Goal: Task Accomplishment & Management: Manage account settings

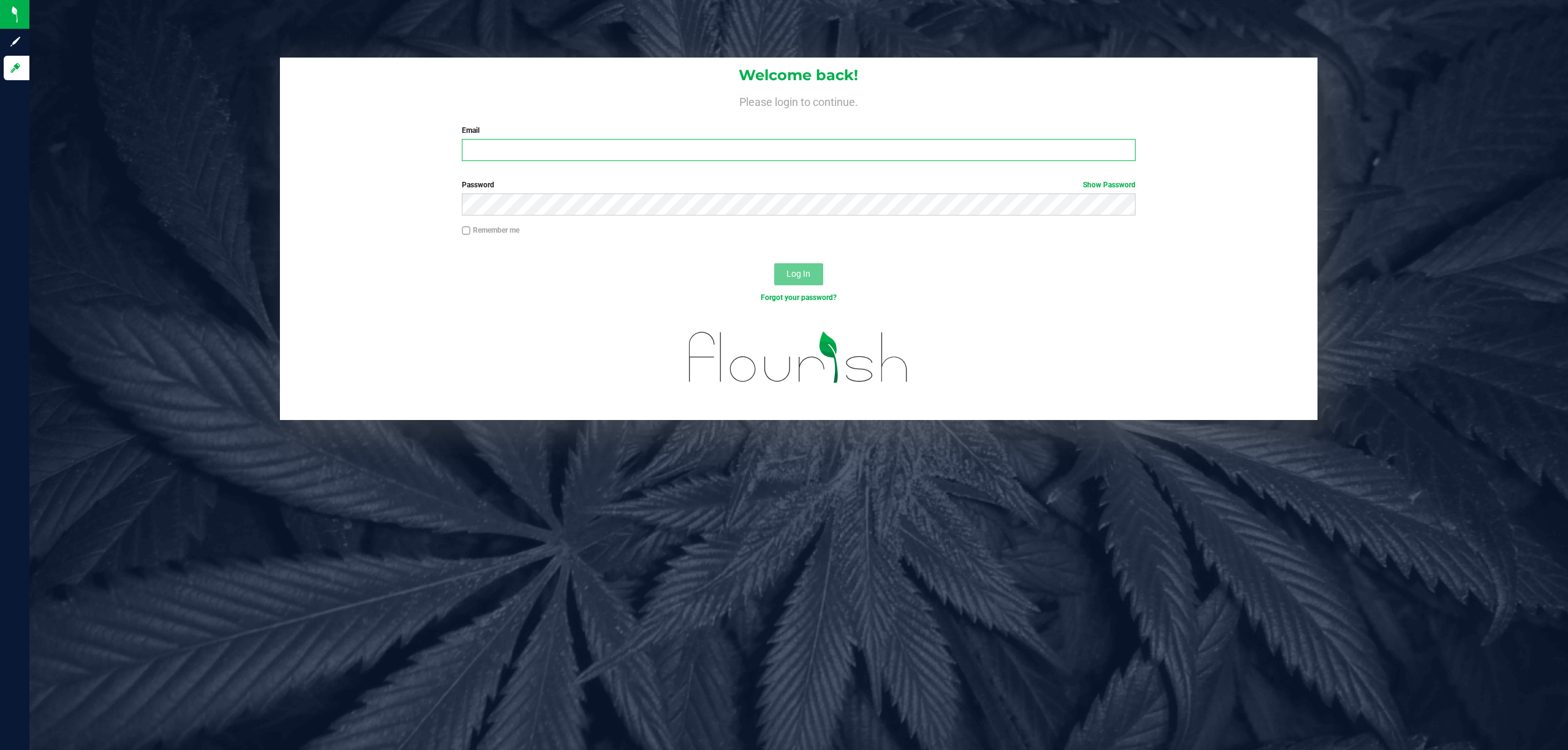
click at [613, 156] on input "Email" at bounding box center [799, 149] width 674 height 22
type input "qdavies@liveparallel.com"
click at [774, 263] on button "Log In" at bounding box center [798, 274] width 49 height 22
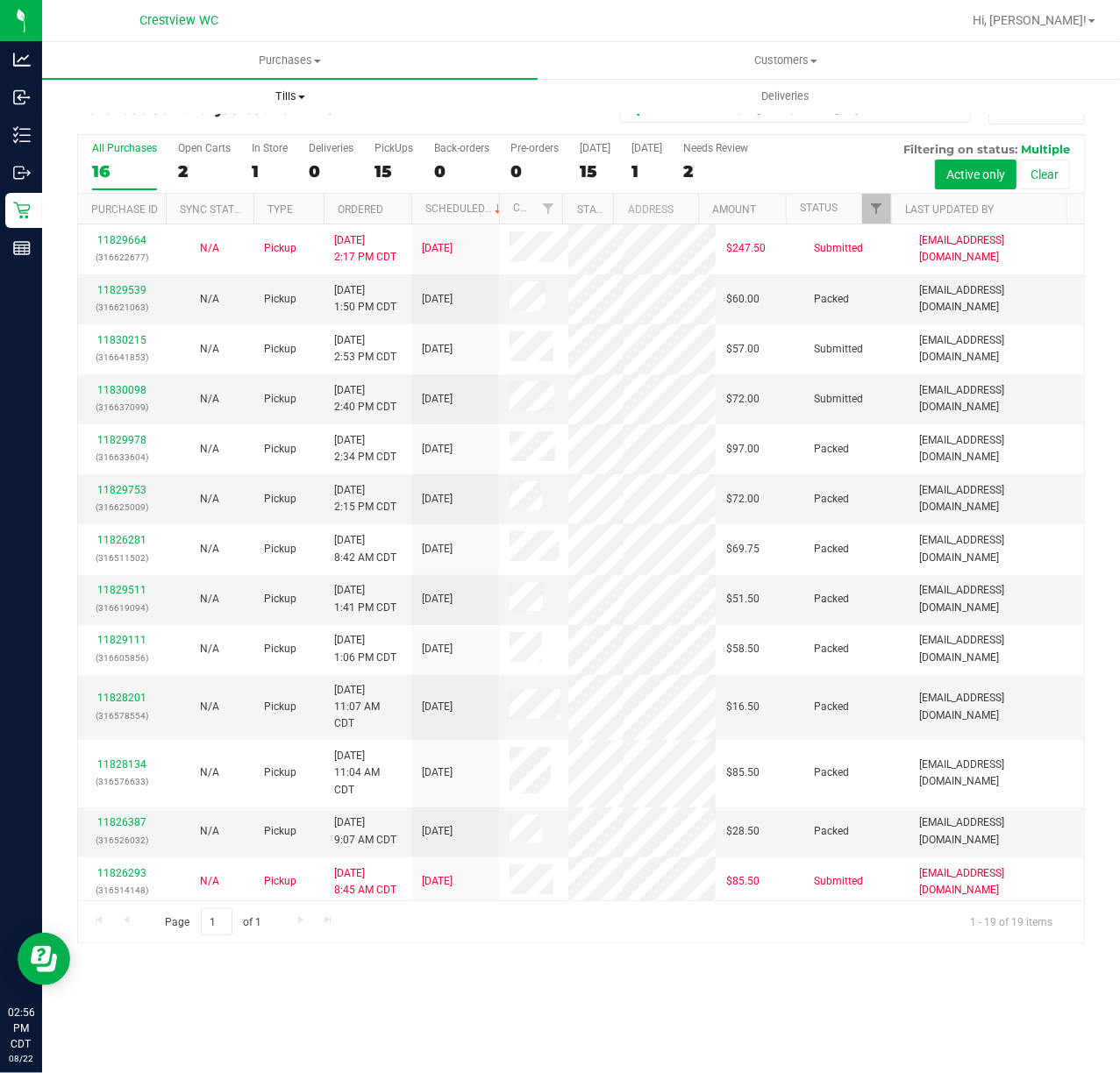
click at [267, 95] on span "Tills" at bounding box center [290, 97] width 494 height 16
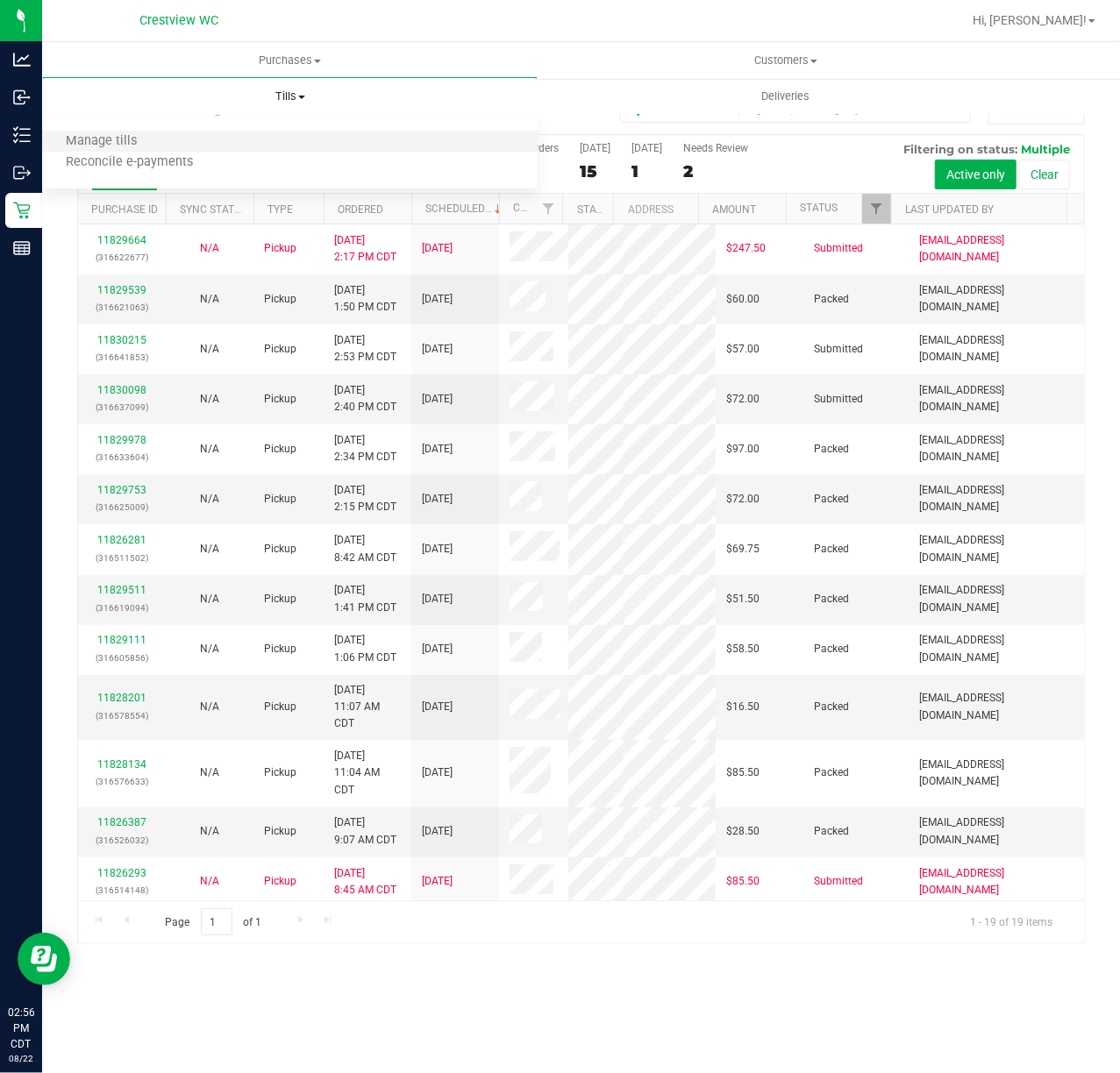
click at [292, 133] on li "Manage tills" at bounding box center [289, 142] width 495 height 21
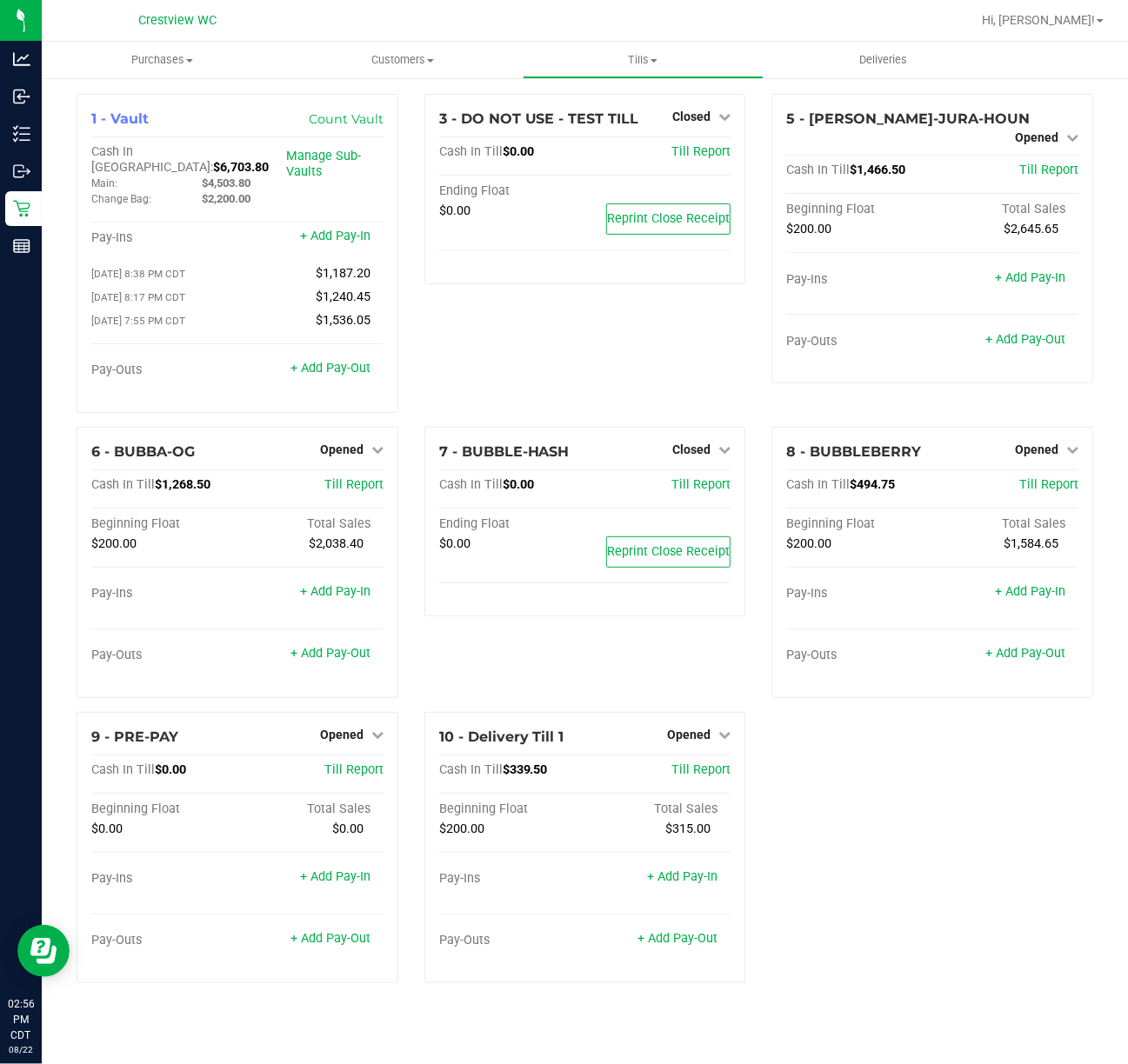
click at [620, 369] on div "3 - DO NOT USE - TEST TILL Closed Open Till Cash In Till $0.00 Till Report Endi…" at bounding box center [585, 260] width 348 height 333
click at [550, 360] on div "3 - DO NOT USE - TEST TILL Closed Open Till Cash In Till $0.00 Till Report Endi…" at bounding box center [585, 260] width 348 height 333
click at [707, 724] on div "Opened" at bounding box center [698, 735] width 64 height 21
click at [711, 728] on link "Opened" at bounding box center [698, 735] width 64 height 14
click at [703, 769] on div "Close Till" at bounding box center [690, 770] width 129 height 21
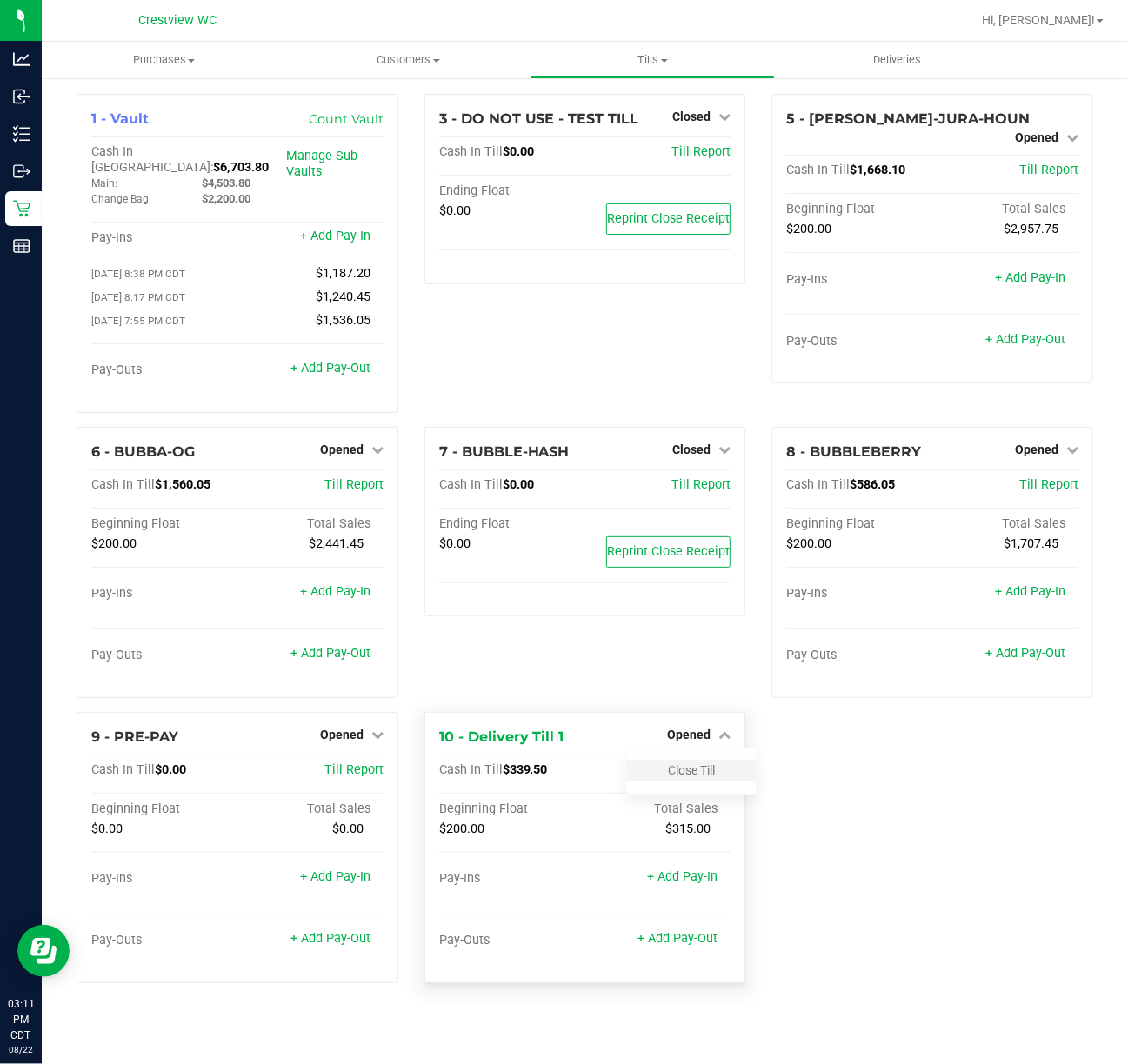
click at [699, 760] on div "Close Till" at bounding box center [690, 770] width 129 height 21
click at [706, 763] on link "Close Till" at bounding box center [690, 770] width 47 height 14
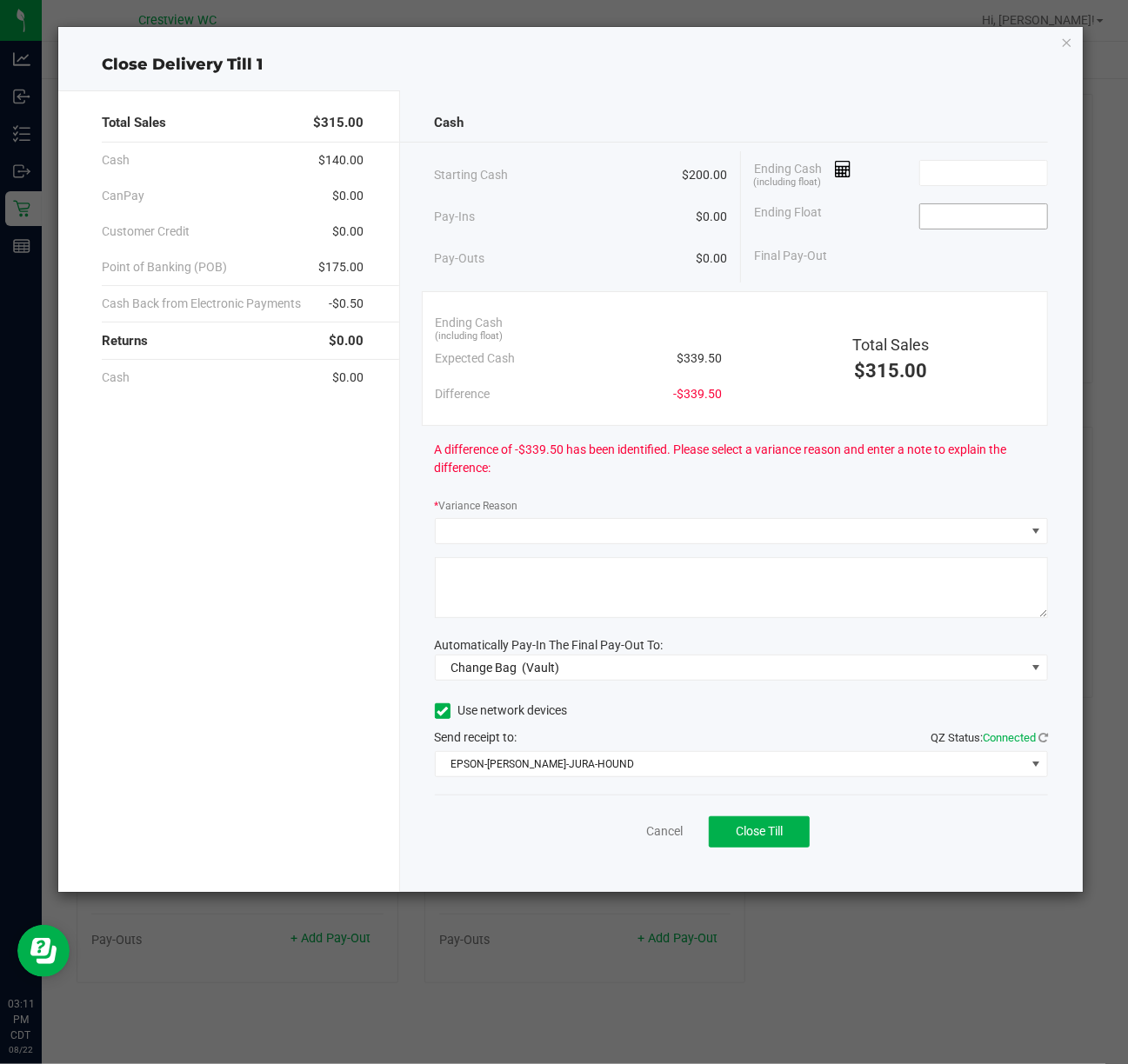
click at [948, 219] on input at bounding box center [983, 216] width 128 height 24
type input "$200.00"
click at [966, 171] on input at bounding box center [983, 172] width 128 height 24
type input "$340.00"
click at [774, 54] on div "Close Delivery Till 1" at bounding box center [571, 65] width 1025 height 23
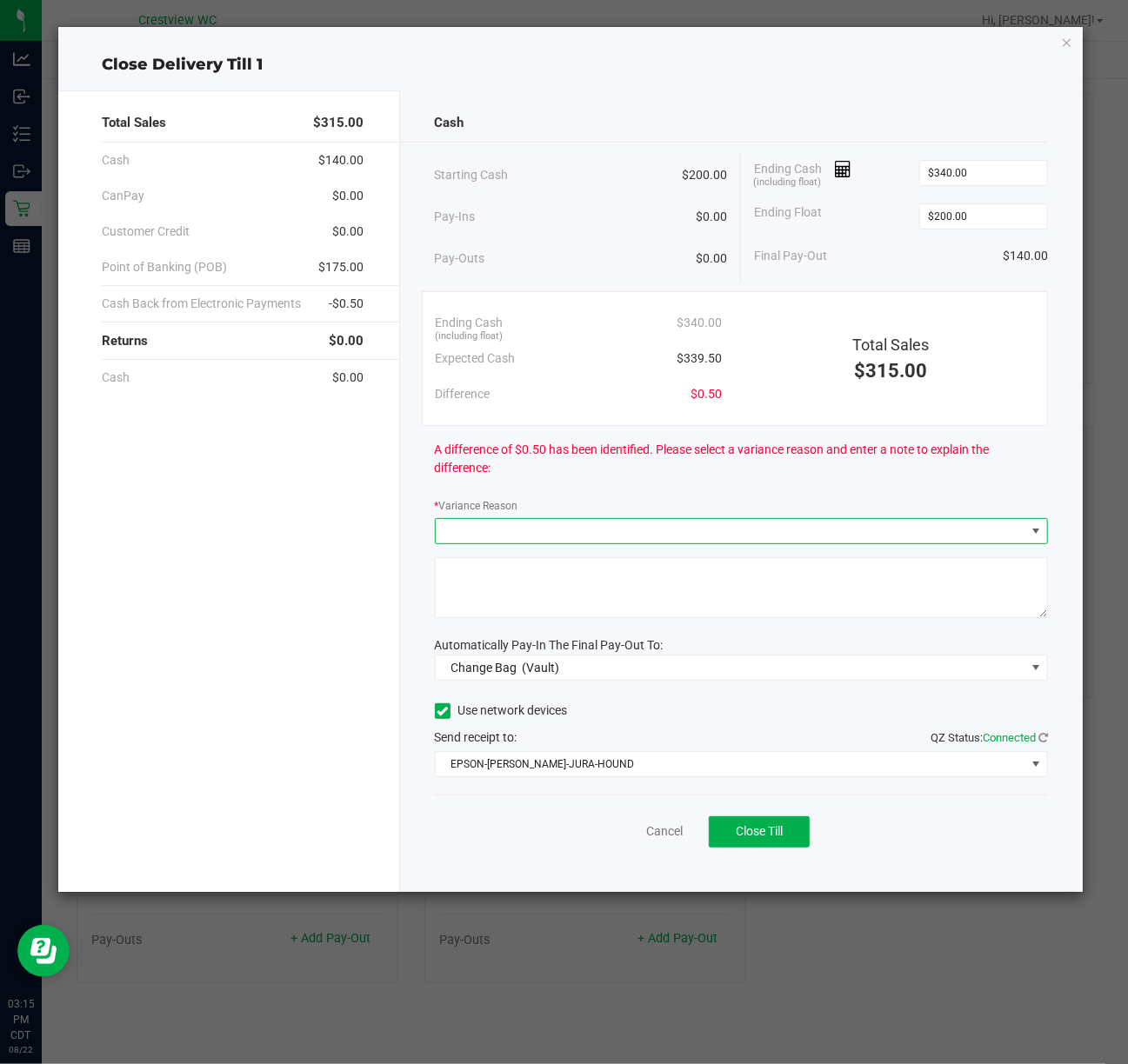
click at [656, 537] on span at bounding box center [730, 531] width 590 height 24
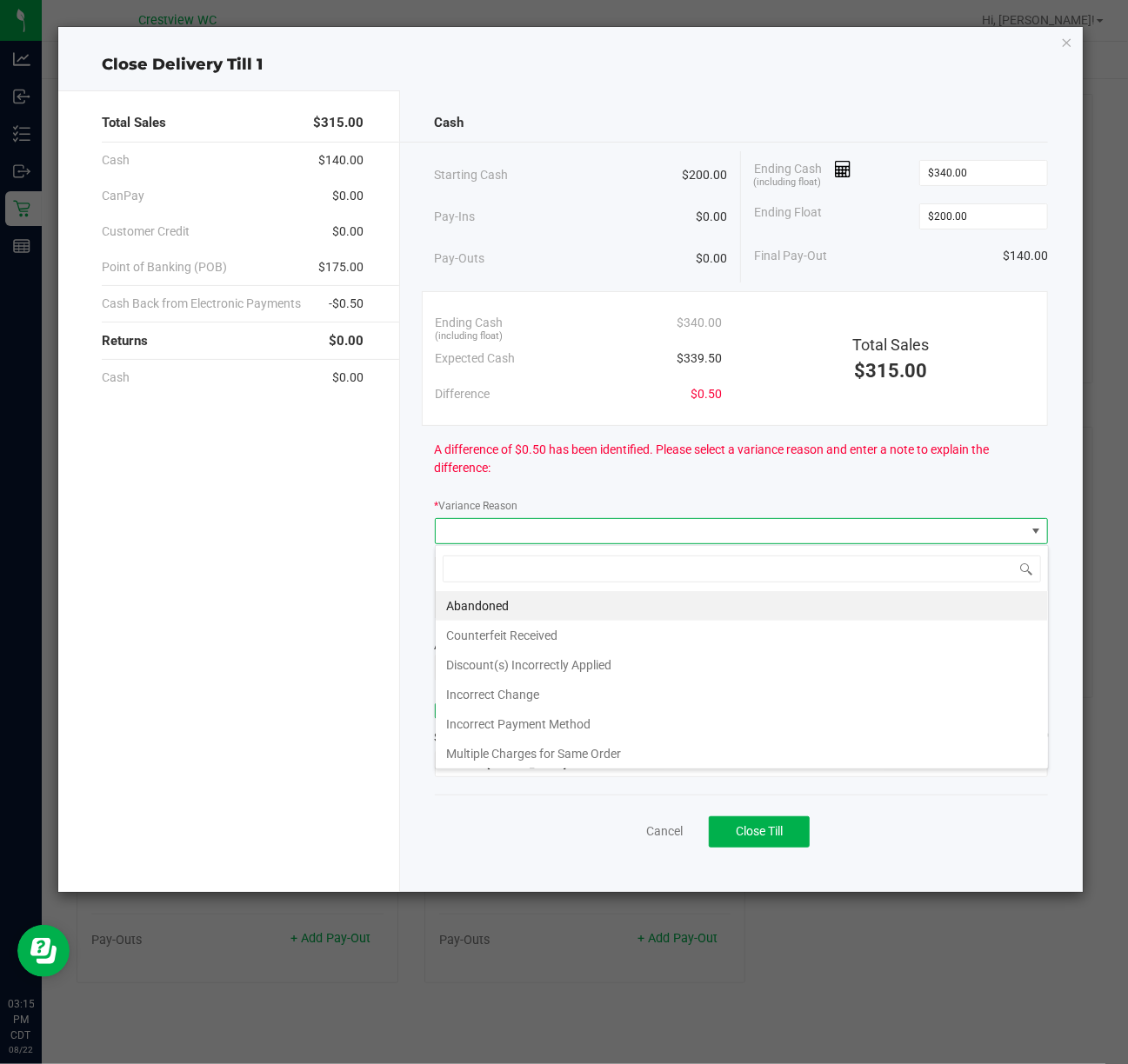
scroll to position [26, 613]
click at [713, 610] on li "Abandoned" at bounding box center [742, 605] width 612 height 29
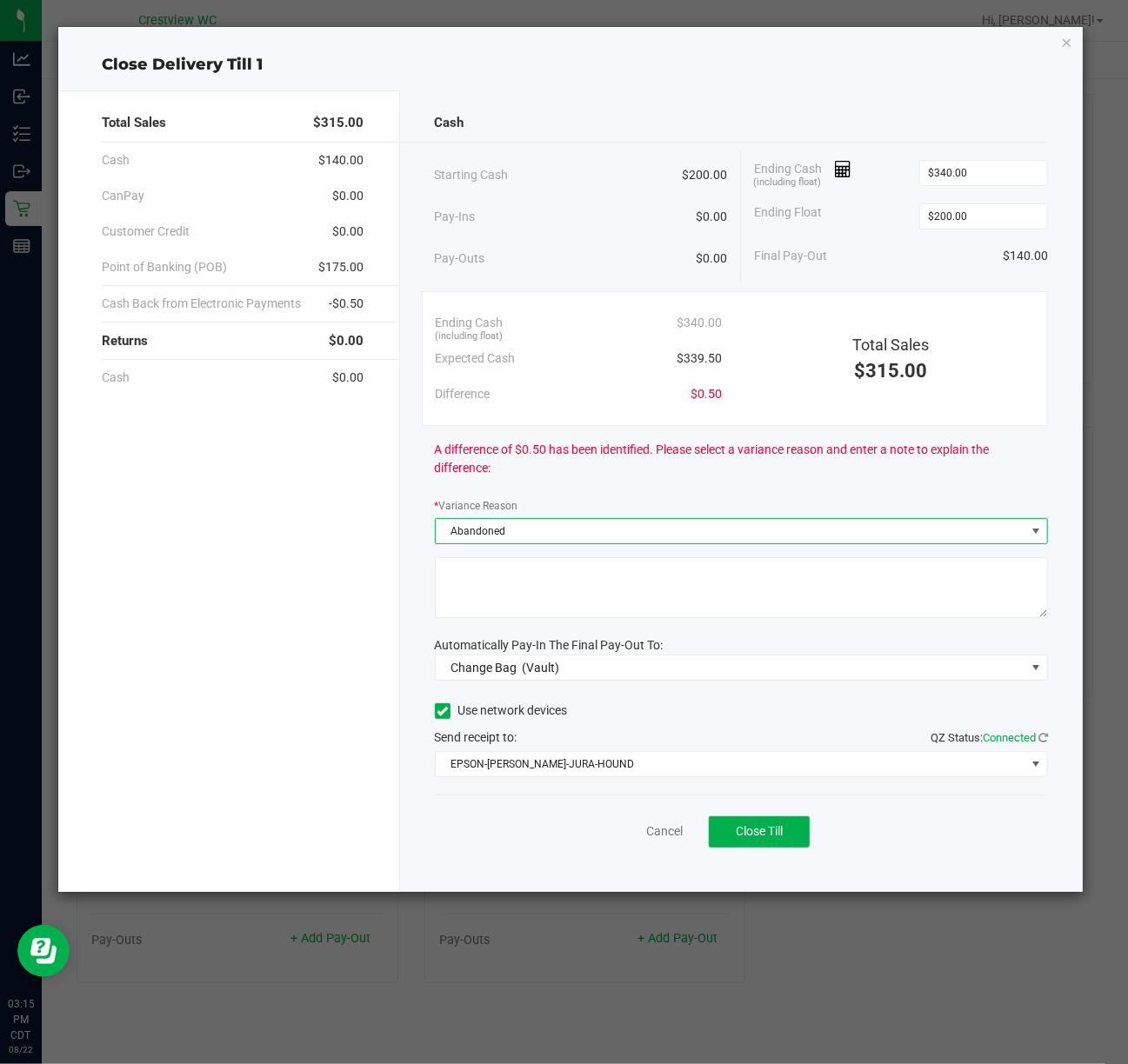
click at [714, 600] on textarea at bounding box center [742, 587] width 614 height 61
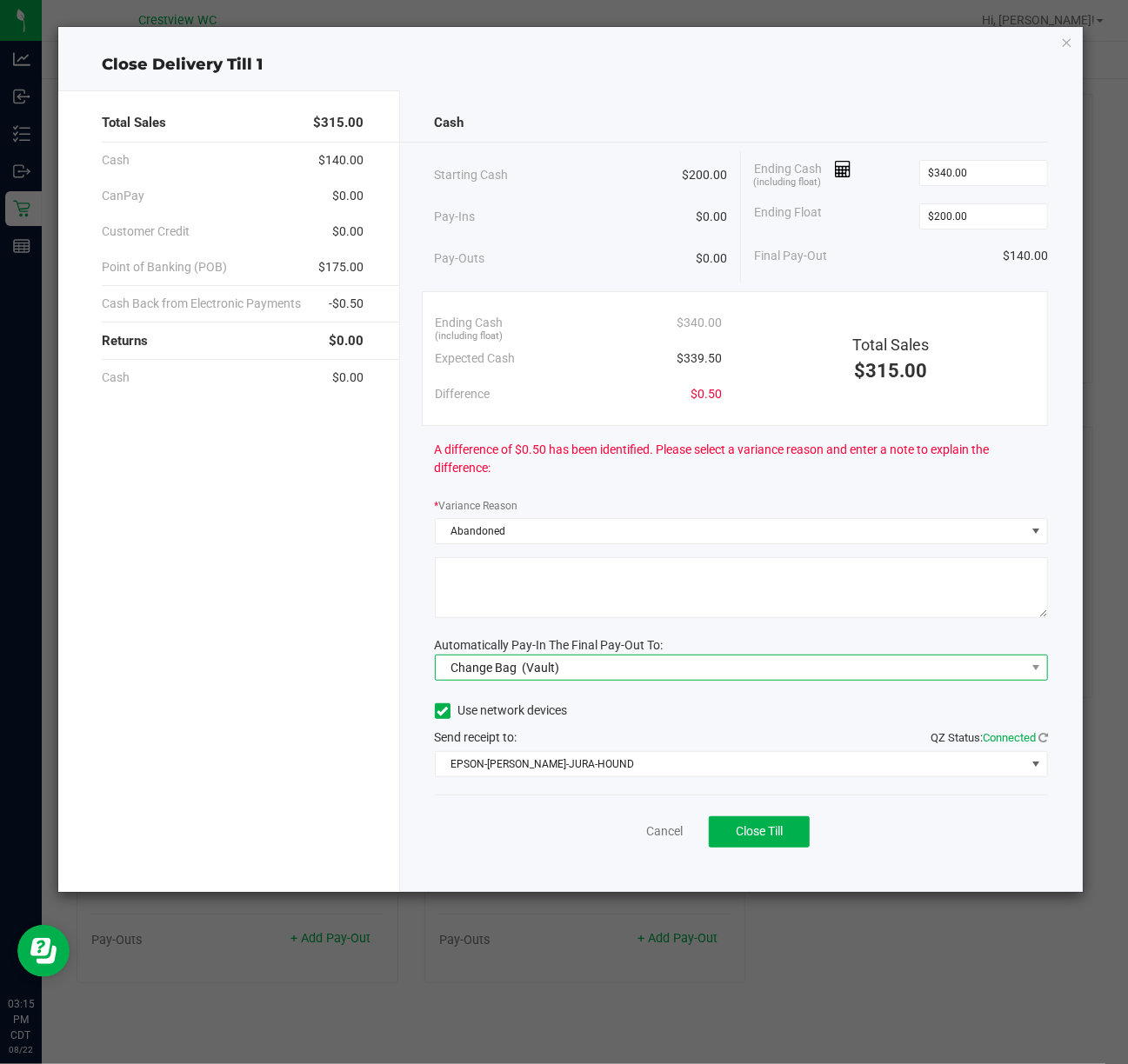
click at [690, 667] on span "Change Bag (Vault)" at bounding box center [730, 667] width 590 height 24
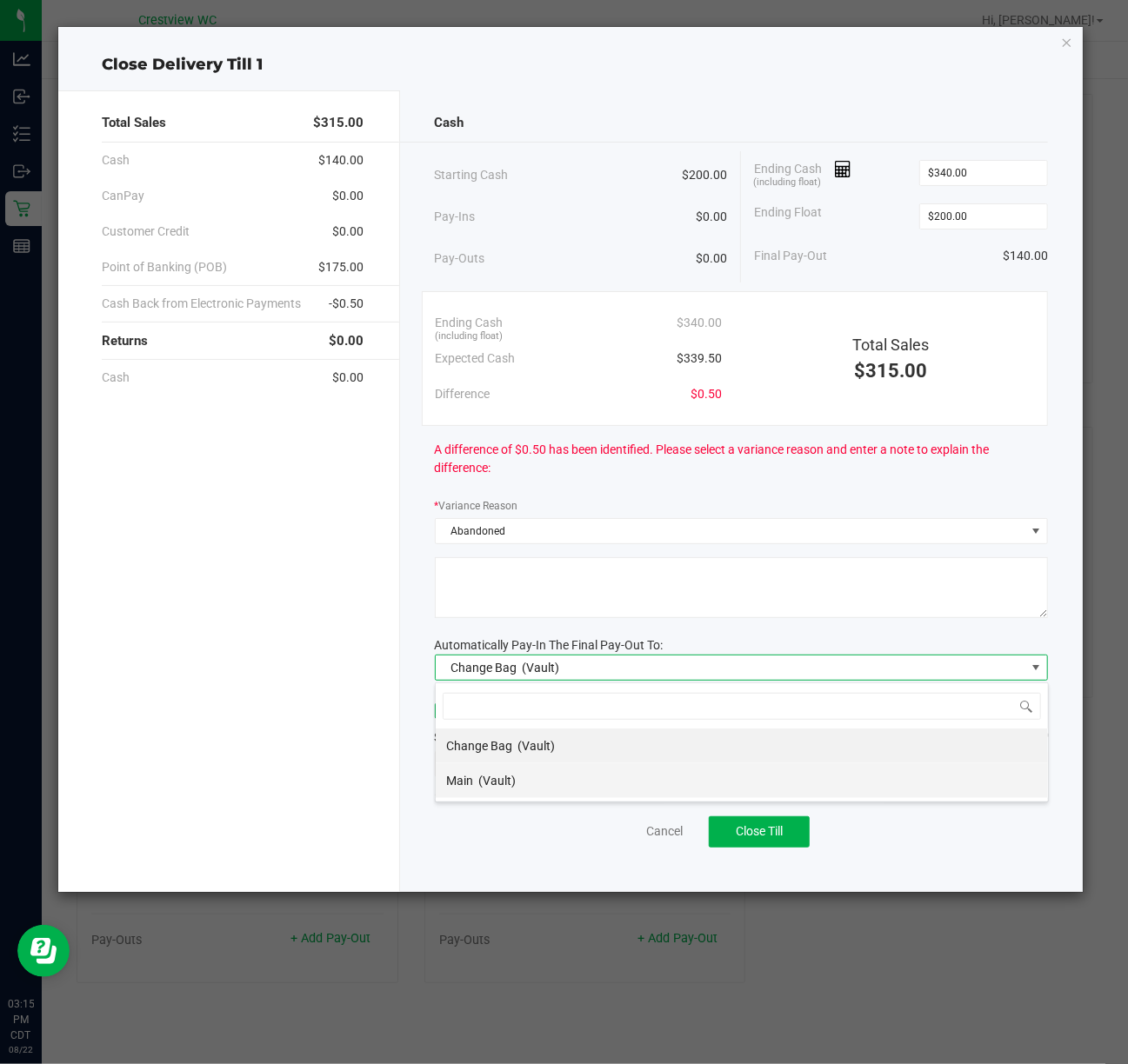
click at [631, 784] on li "Main (Vault)" at bounding box center [742, 780] width 612 height 35
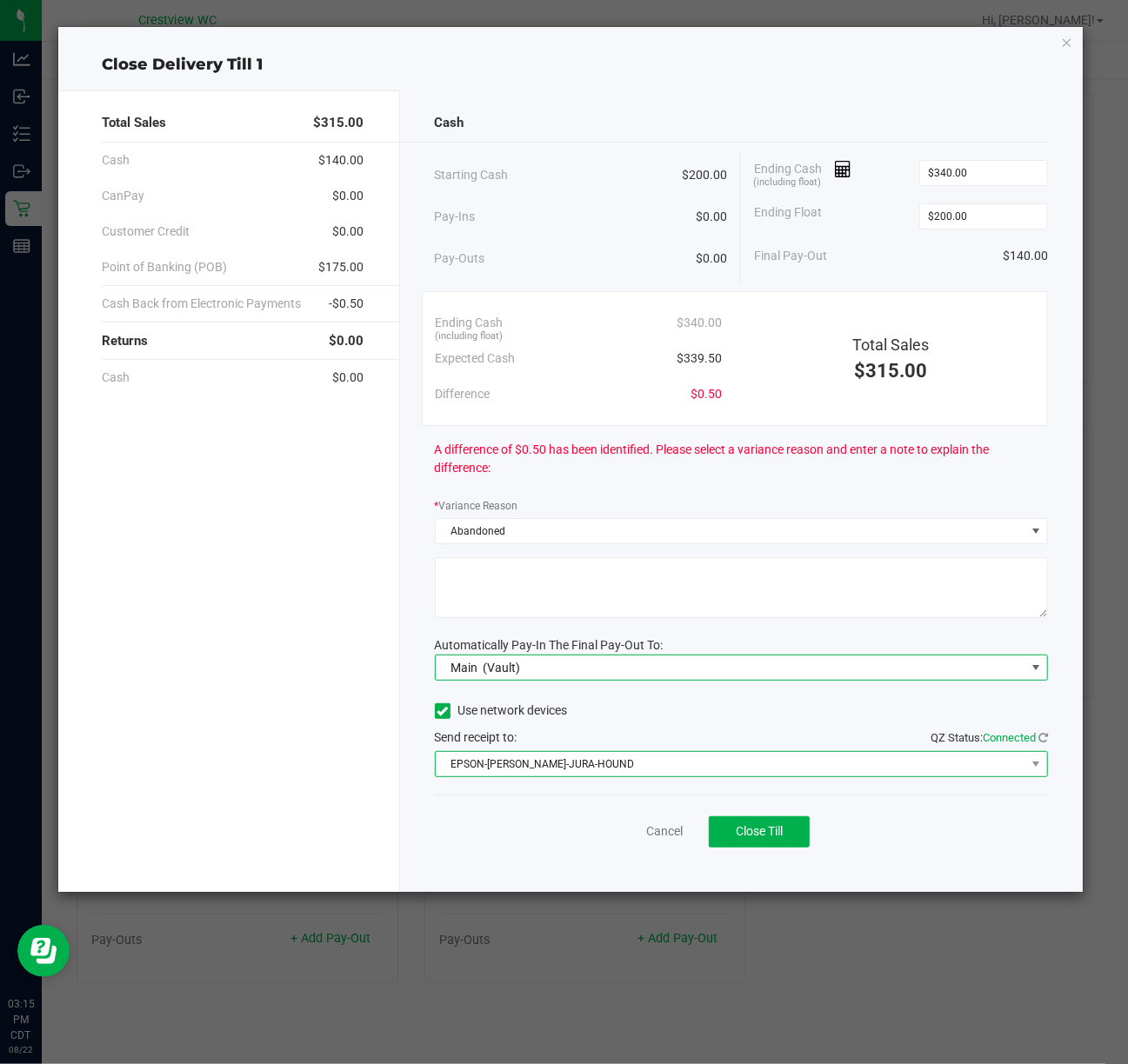
click at [668, 762] on span "EPSON-BRUNO-JURA-HOUND" at bounding box center [730, 763] width 590 height 24
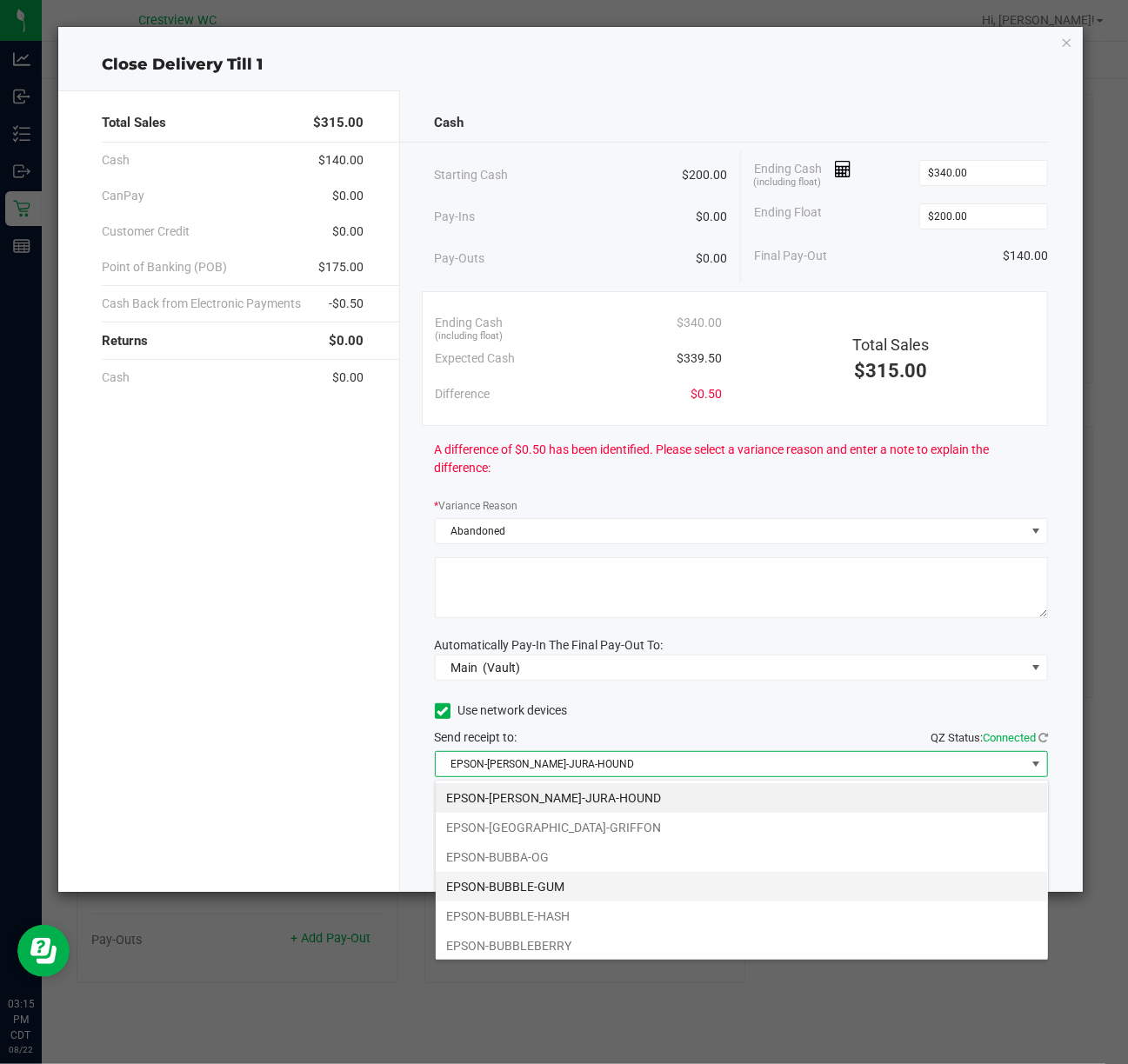
click at [602, 887] on li "EPSON-BUBBLE-GUM" at bounding box center [742, 887] width 612 height 29
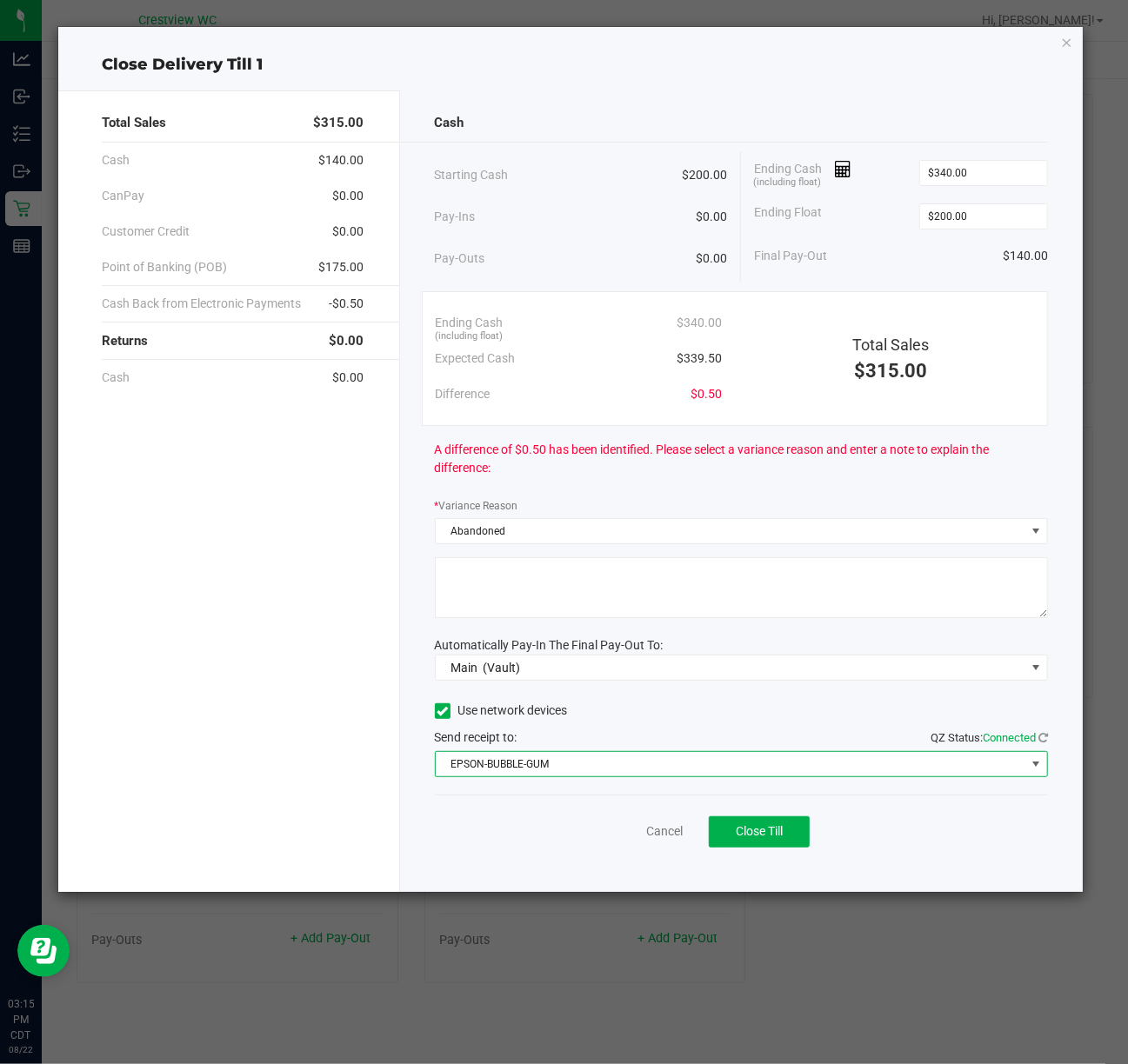
click at [674, 587] on textarea at bounding box center [742, 587] width 614 height 61
click at [807, 603] on textarea at bounding box center [742, 587] width 614 height 61
type textarea "Abandoned change, tip attempted"
click at [595, 164] on div "Starting Cash $200.00" at bounding box center [581, 175] width 293 height 48
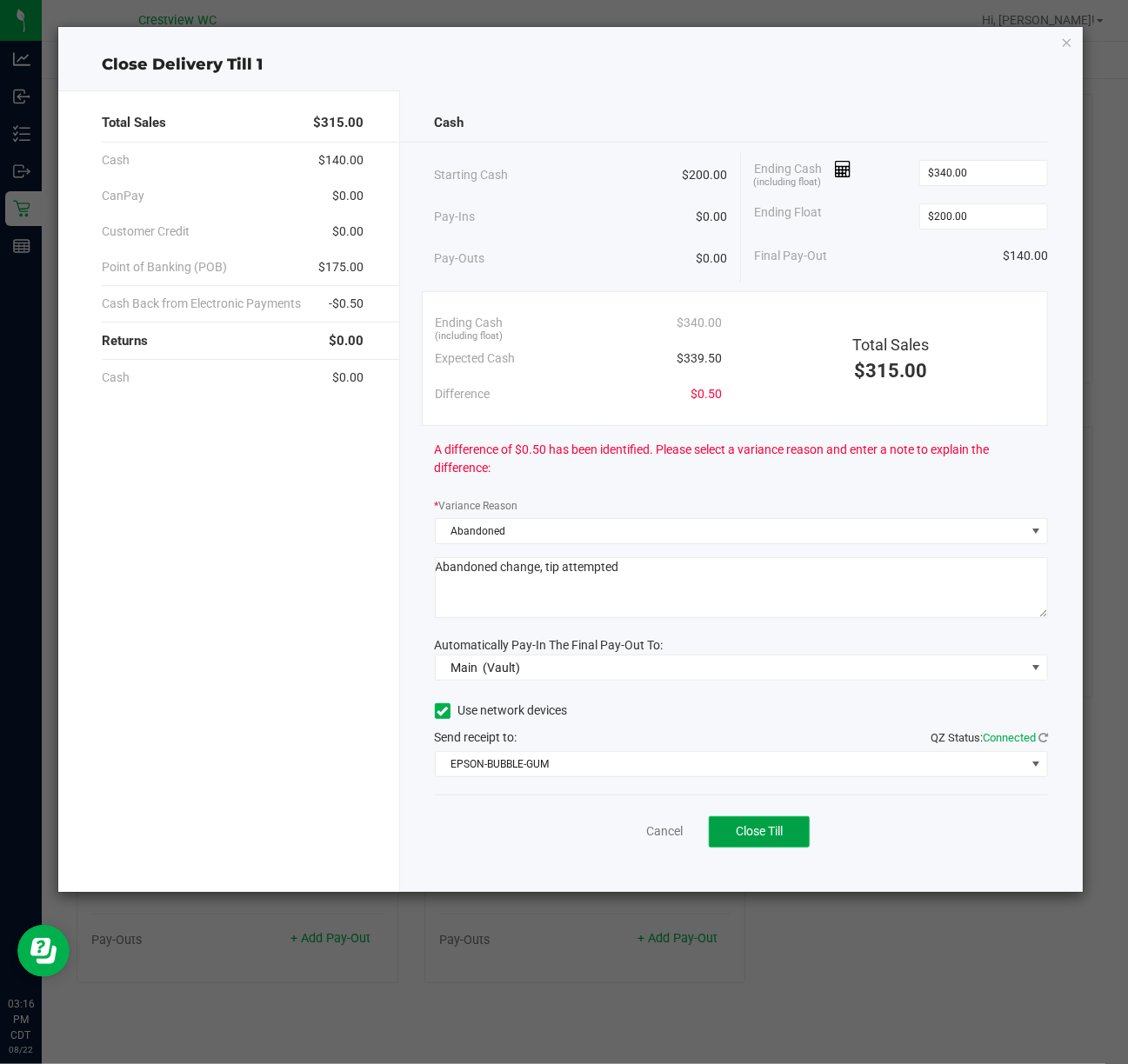
click at [801, 828] on button "Close Till" at bounding box center [759, 831] width 101 height 31
click at [631, 839] on link "Dismiss" at bounding box center [626, 831] width 42 height 19
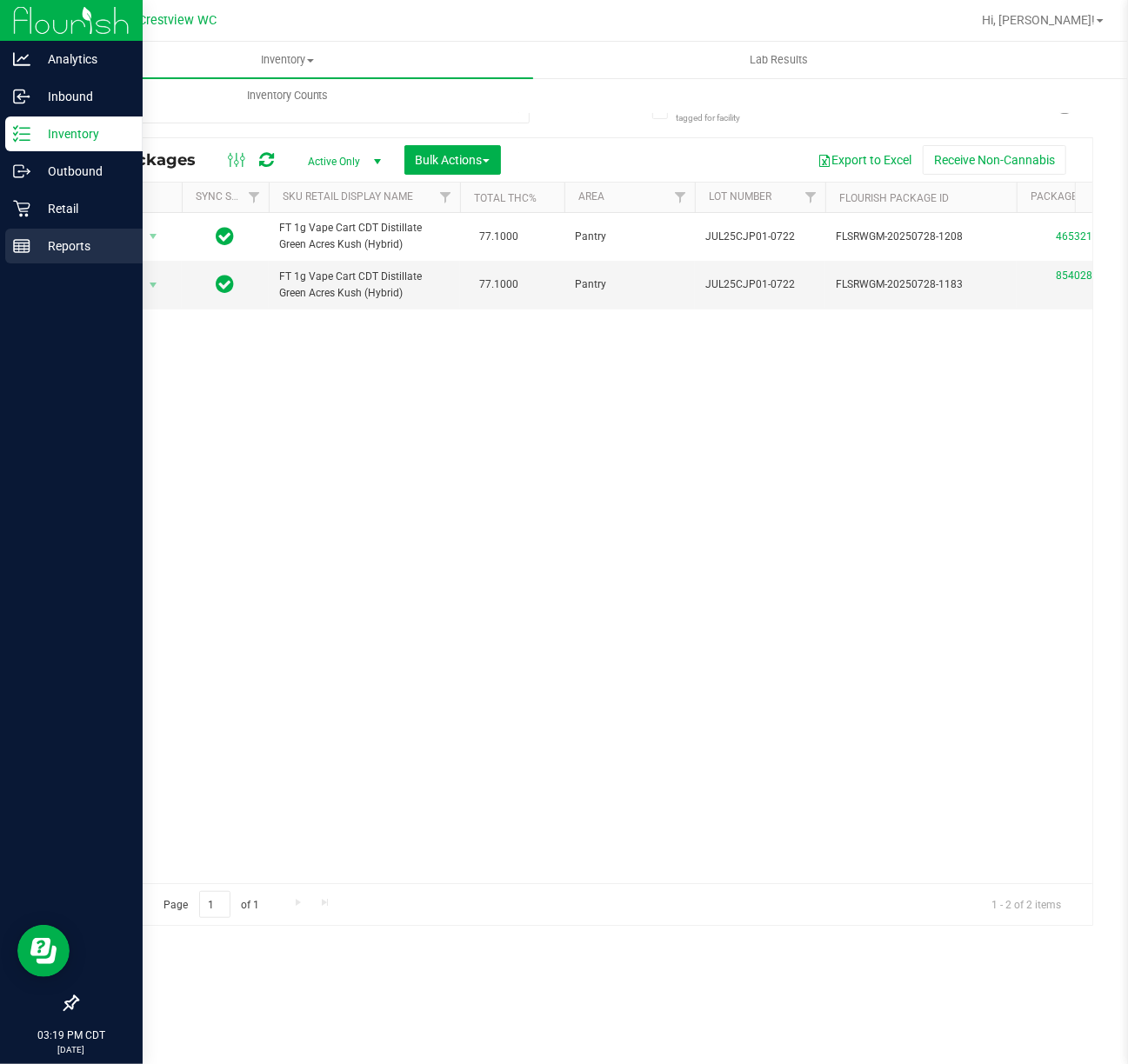
click at [16, 252] on rect at bounding box center [22, 246] width 16 height 12
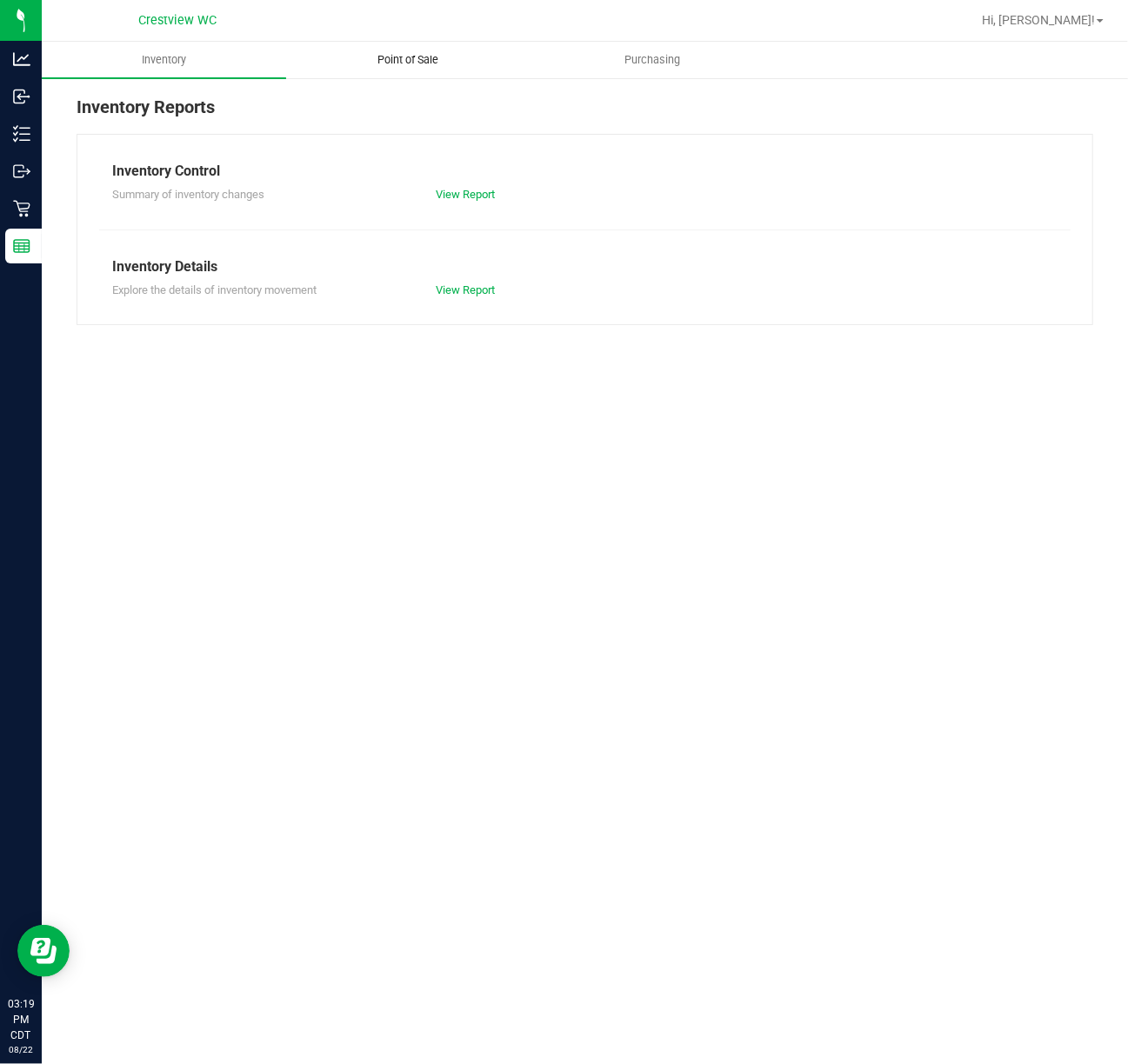
click at [417, 50] on uib-tab-heading "Point of Sale" at bounding box center [407, 59] width 242 height 35
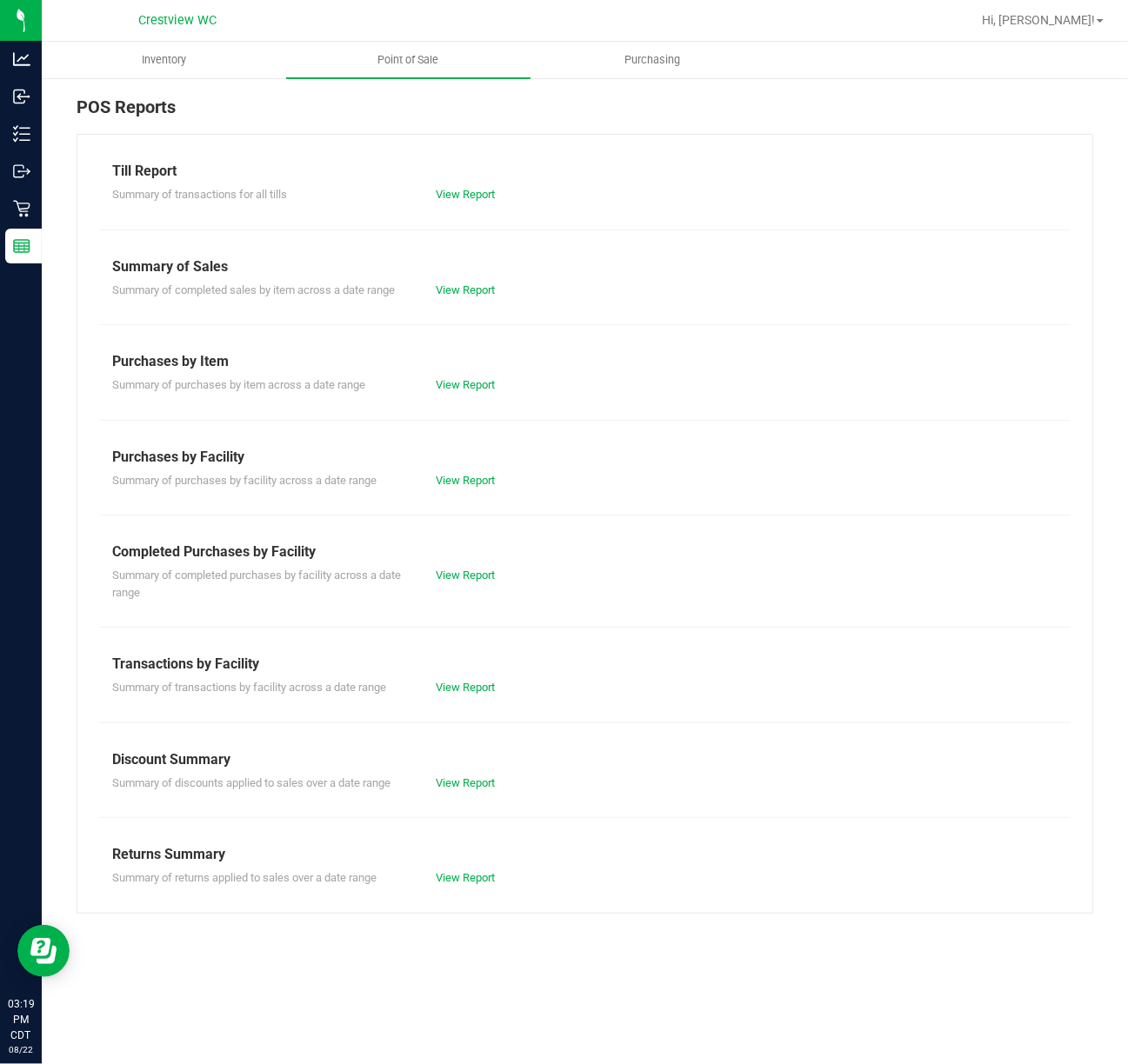
click at [462, 564] on div "Summary of completed purchases by facility across a date range View Report" at bounding box center [585, 581] width 971 height 38
click at [460, 581] on link "View Report" at bounding box center [465, 575] width 59 height 13
